Goal: Find contact information: Find contact information

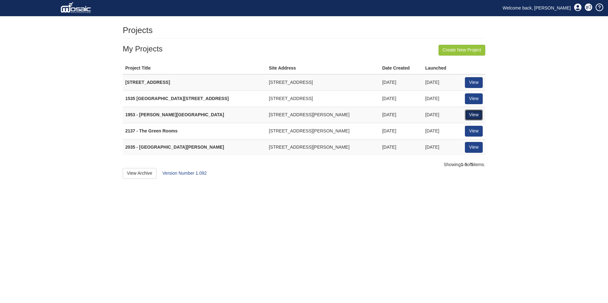
click at [471, 117] on link "View" at bounding box center [474, 115] width 18 height 11
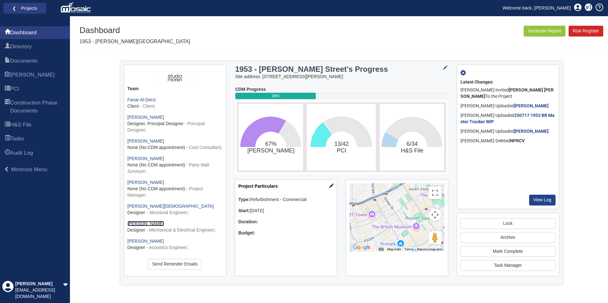
click at [144, 226] on link "[PERSON_NAME]" at bounding box center [146, 223] width 37 height 5
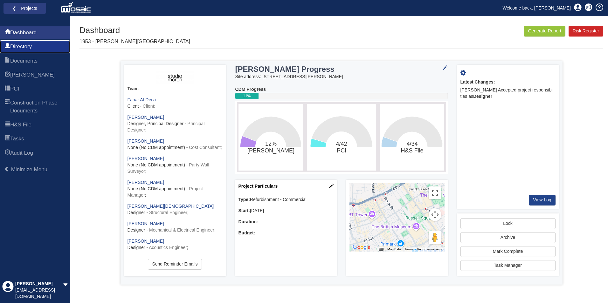
click at [27, 47] on span "Directory" at bounding box center [21, 47] width 22 height 8
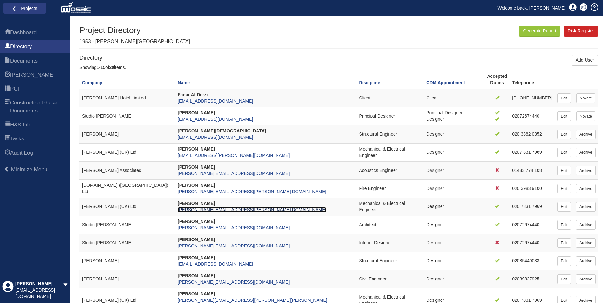
click at [233, 210] on link "[PERSON_NAME][EMAIL_ADDRESS][PERSON_NAME][DOMAIN_NAME]" at bounding box center [252, 209] width 149 height 5
drag, startPoint x: 245, startPoint y: 209, endPoint x: 184, endPoint y: 211, distance: 61.1
click at [184, 211] on td "[PERSON_NAME] [PERSON_NAME][EMAIL_ADDRESS][PERSON_NAME][DOMAIN_NAME]" at bounding box center [266, 207] width 182 height 18
copy link "[PERSON_NAME][EMAIL_ADDRESS][PERSON_NAME][DOMAIN_NAME]"
click at [538, 9] on link "Welcome back, [PERSON_NAME]" at bounding box center [532, 8] width 78 height 10
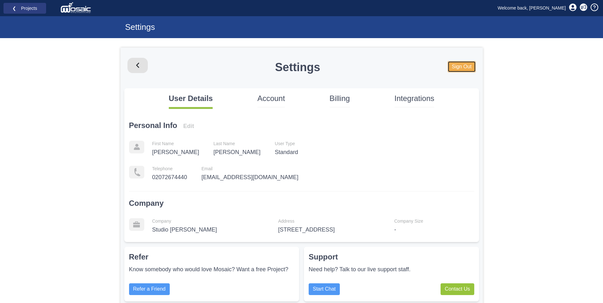
click at [467, 66] on link "Sign Out" at bounding box center [462, 67] width 28 height 12
